Goal: Transaction & Acquisition: Purchase product/service

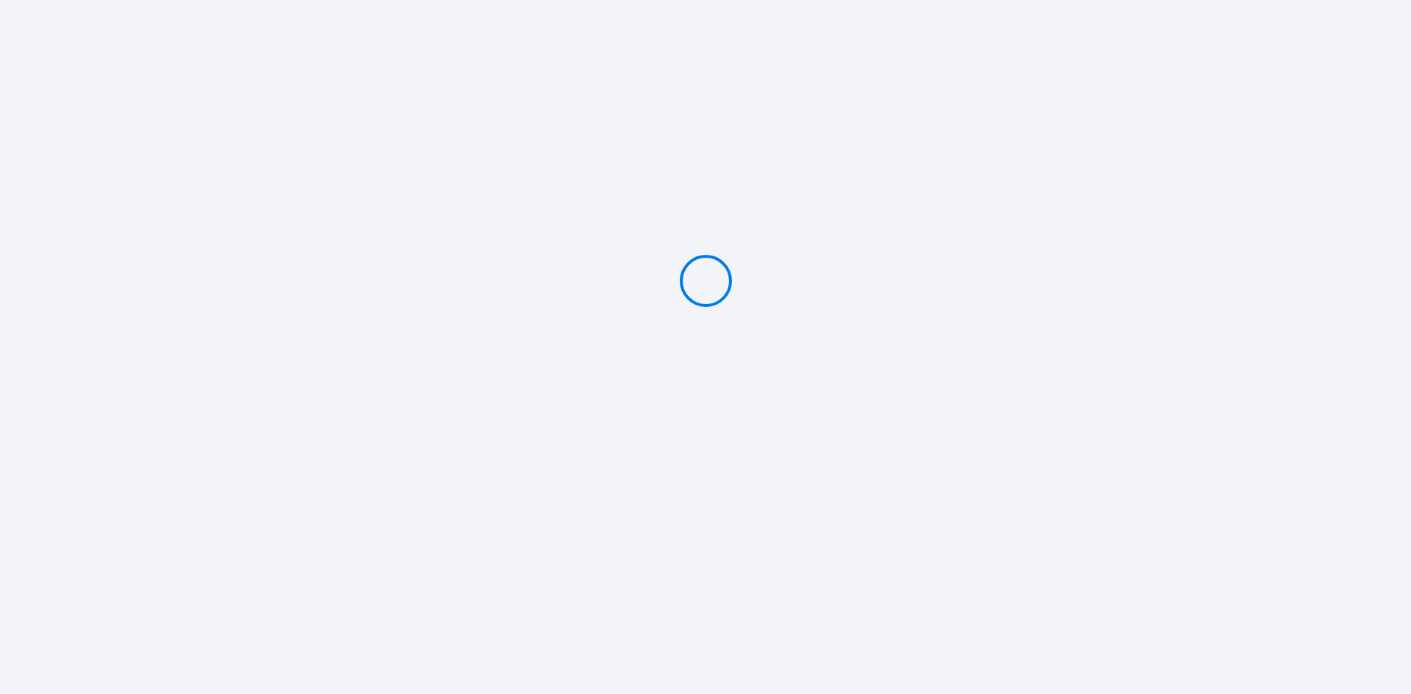
type input "PAY 2000 €"
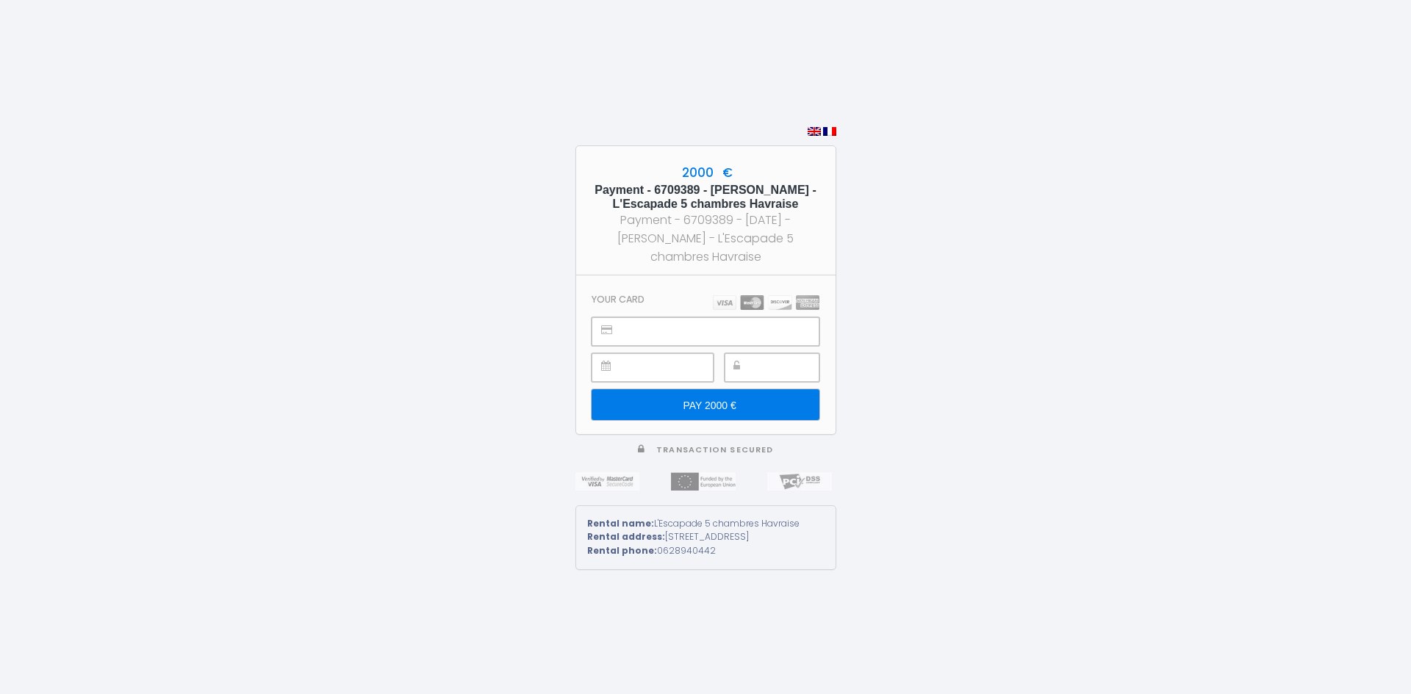
click at [748, 362] on div at bounding box center [772, 367] width 95 height 29
click at [739, 403] on input "PAY 2000 €" at bounding box center [705, 405] width 227 height 31
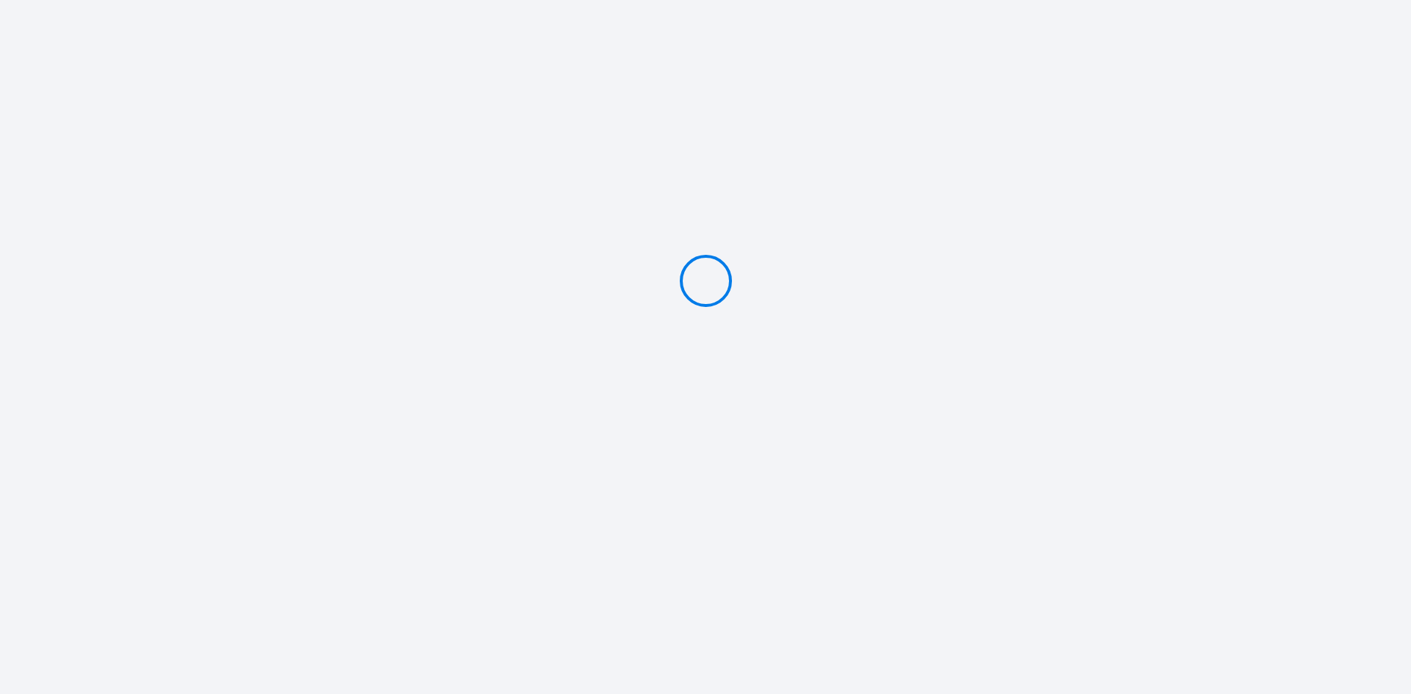
type input "PAY 2000 €"
click at [282, 218] on div "2000 € Payment - 6709389 - Radosław Kiełb - L'Escapade 5 chambres Havraise Paym…" at bounding box center [705, 347] width 1411 height 694
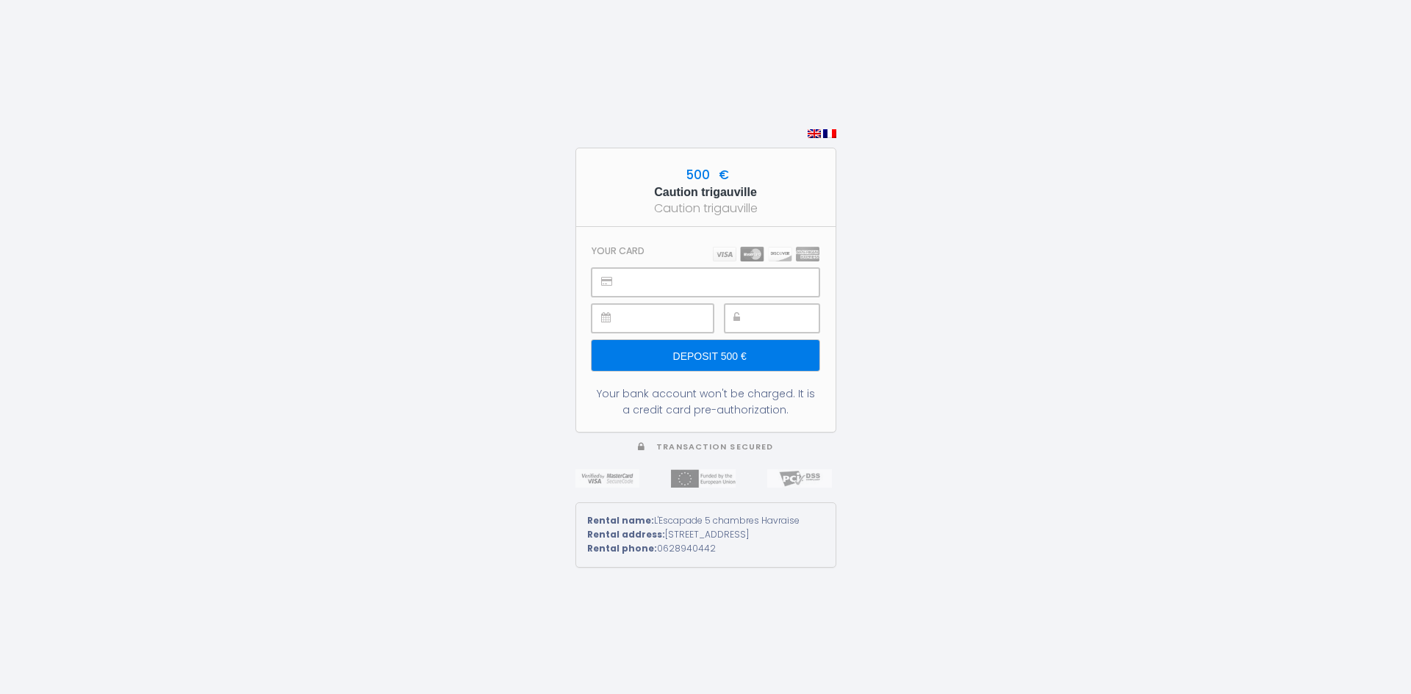
click at [726, 344] on input "Deposit 500 €" at bounding box center [705, 355] width 227 height 31
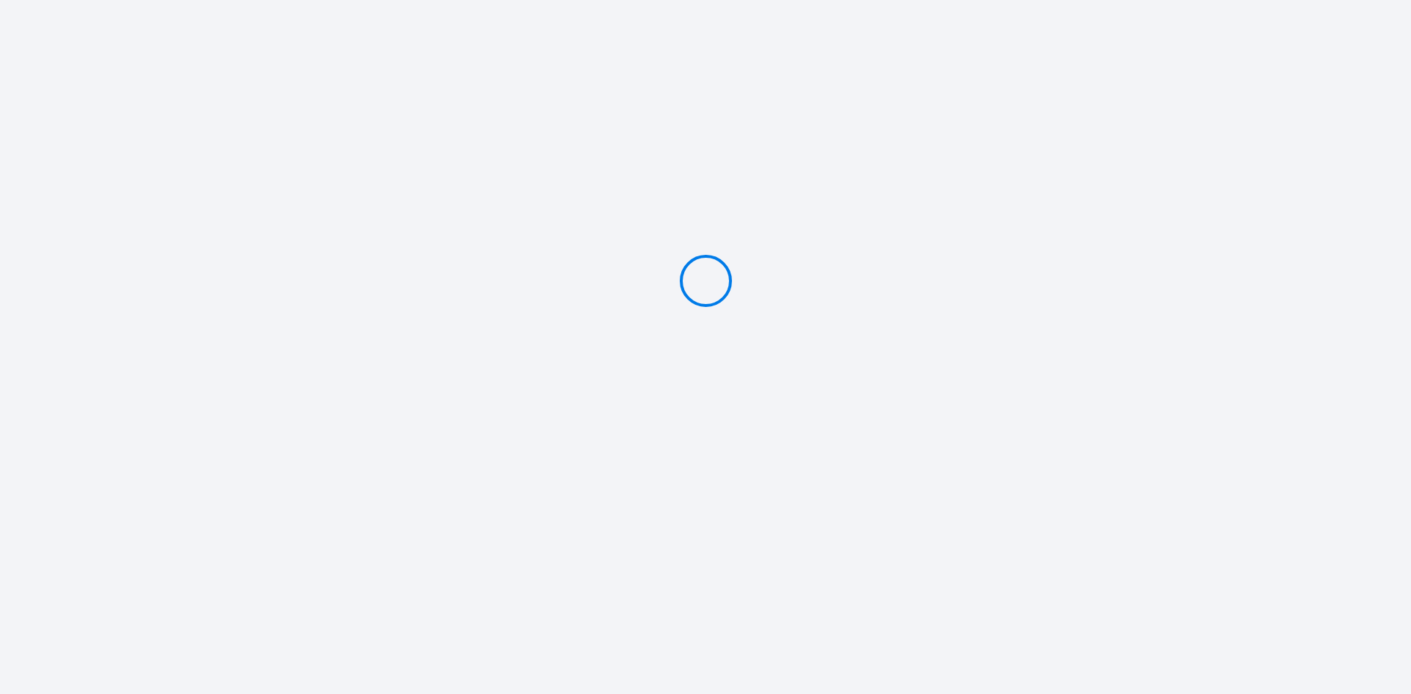
type input "Deposit 500 €"
